Goal: Task Accomplishment & Management: Manage account settings

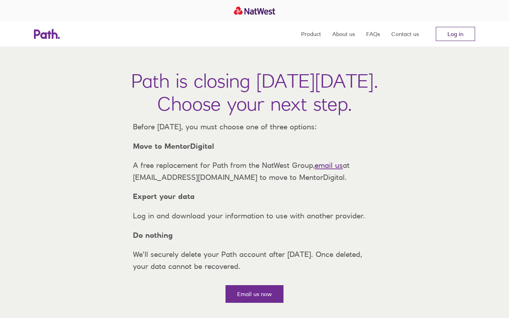
click at [446, 36] on link "Log in" at bounding box center [455, 34] width 39 height 14
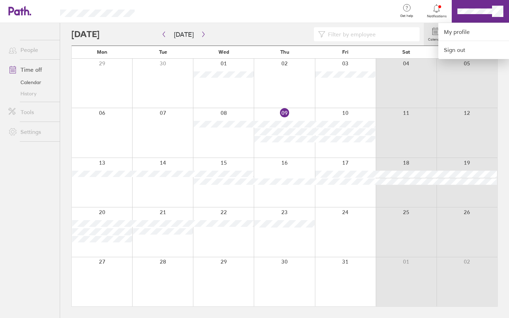
click at [497, 13] on div at bounding box center [254, 159] width 509 height 318
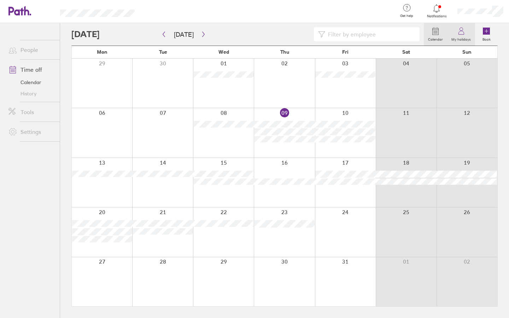
click at [455, 34] on link "My holidays" at bounding box center [461, 34] width 28 height 23
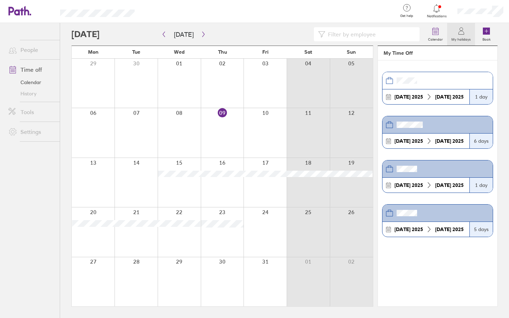
click at [464, 31] on icon at bounding box center [461, 31] width 8 height 8
click at [345, 12] on div at bounding box center [269, 11] width 246 height 23
click at [463, 34] on icon at bounding box center [461, 31] width 8 height 8
click at [418, 42] on div "Calendar My holidays Book" at bounding box center [284, 34] width 427 height 23
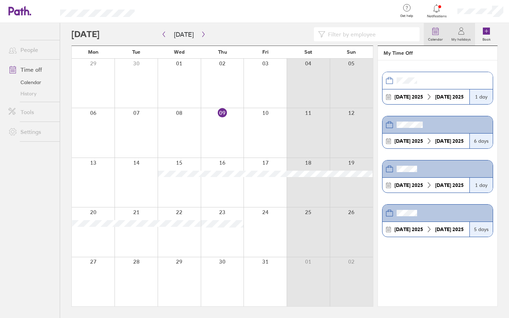
click at [436, 39] on label "Calendar" at bounding box center [435, 38] width 23 height 6
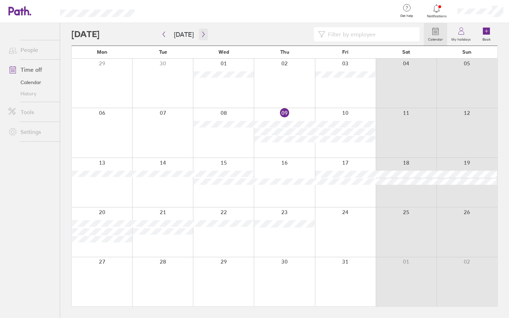
click at [202, 32] on icon "button" at bounding box center [203, 34] width 5 height 6
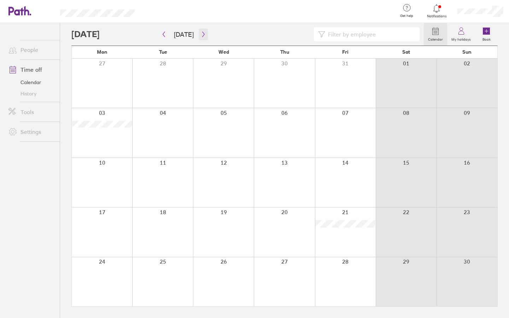
click at [202, 32] on icon "button" at bounding box center [203, 34] width 5 height 6
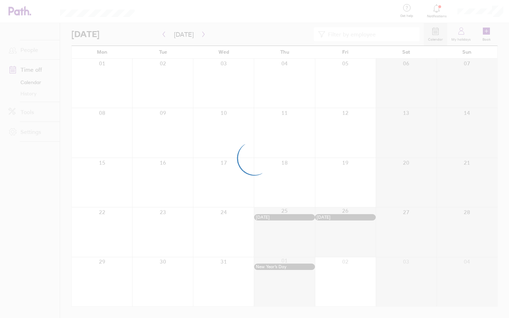
click at [161, 34] on div at bounding box center [254, 159] width 509 height 318
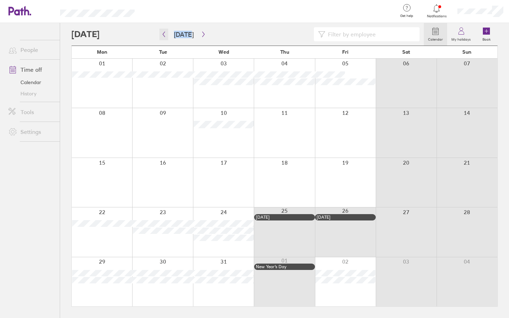
click at [161, 34] on icon "button" at bounding box center [163, 34] width 5 height 6
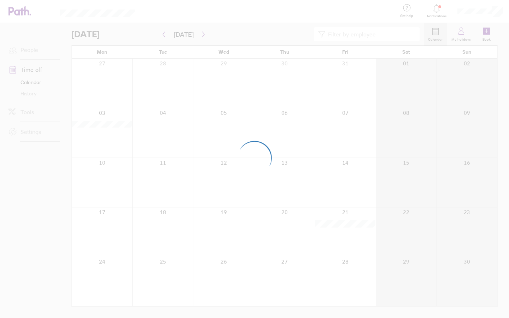
click at [499, 10] on div at bounding box center [254, 159] width 509 height 318
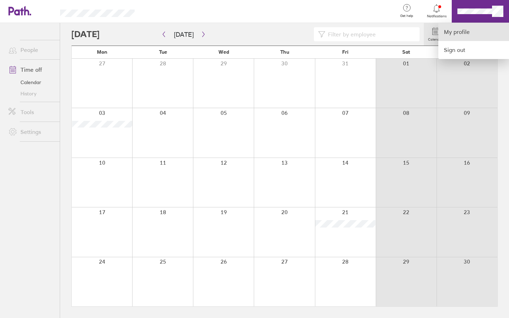
click at [478, 32] on link "My profile" at bounding box center [474, 32] width 71 height 18
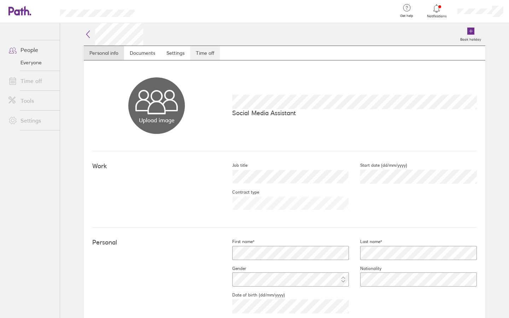
click at [213, 53] on link "Time off" at bounding box center [205, 53] width 30 height 14
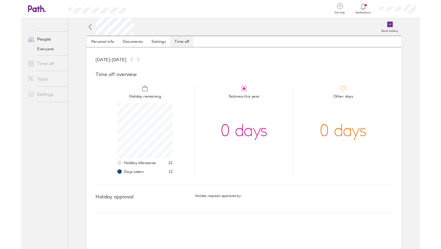
scroll to position [71, 71]
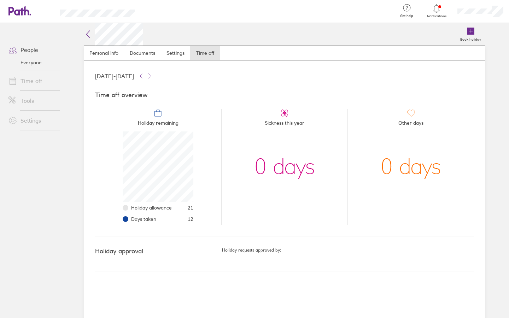
click at [89, 33] on icon at bounding box center [88, 34] width 8 height 8
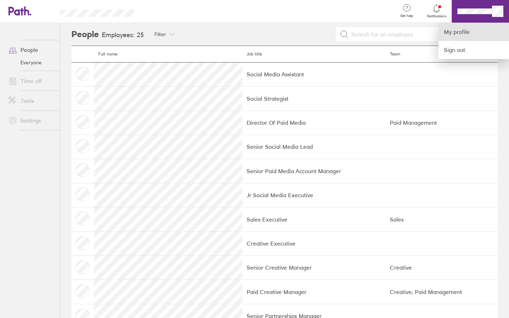
click at [461, 32] on link "My profile" at bounding box center [474, 32] width 71 height 18
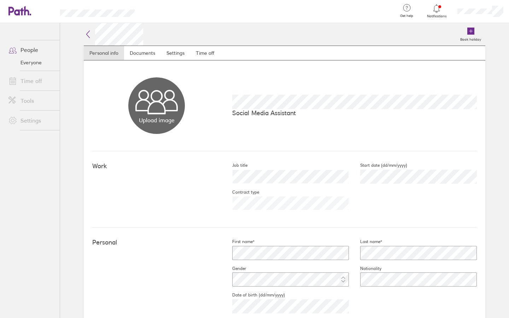
click at [29, 46] on link "People" at bounding box center [31, 50] width 57 height 14
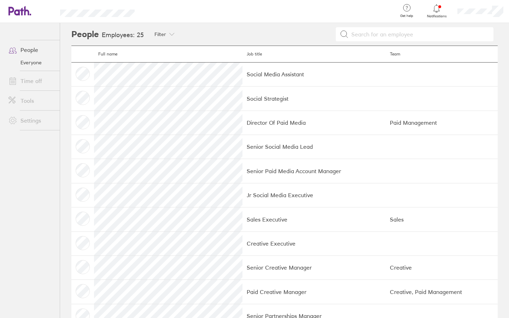
click at [28, 65] on link "Everyone" at bounding box center [31, 62] width 57 height 11
click at [23, 10] on icon at bounding box center [15, 11] width 15 height 8
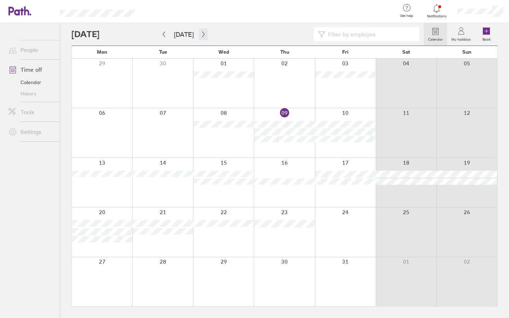
click at [201, 32] on icon "button" at bounding box center [203, 34] width 5 height 6
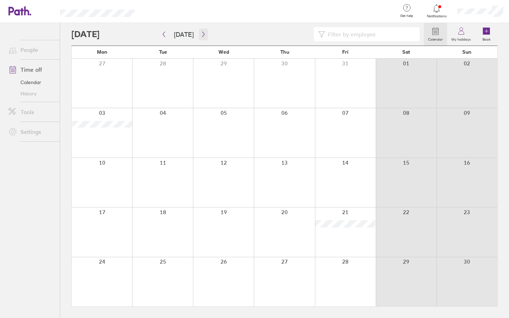
click at [201, 31] on icon "button" at bounding box center [203, 34] width 5 height 6
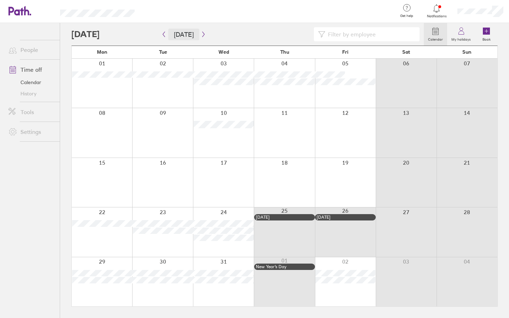
click at [168, 35] on button "[DATE]" at bounding box center [183, 35] width 31 height 12
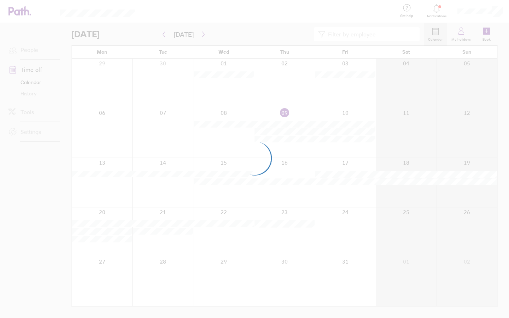
click at [163, 36] on div at bounding box center [254, 159] width 509 height 318
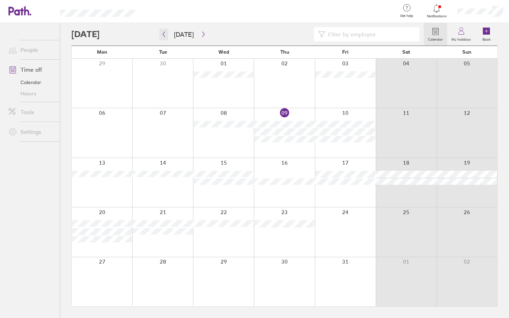
click at [165, 35] on icon "button" at bounding box center [163, 34] width 5 height 6
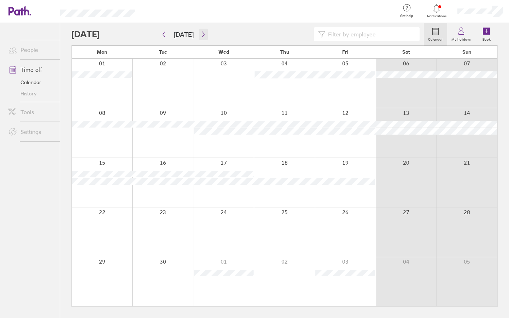
click at [202, 33] on icon "button" at bounding box center [203, 34] width 5 height 6
